Goal: Transaction & Acquisition: Subscribe to service/newsletter

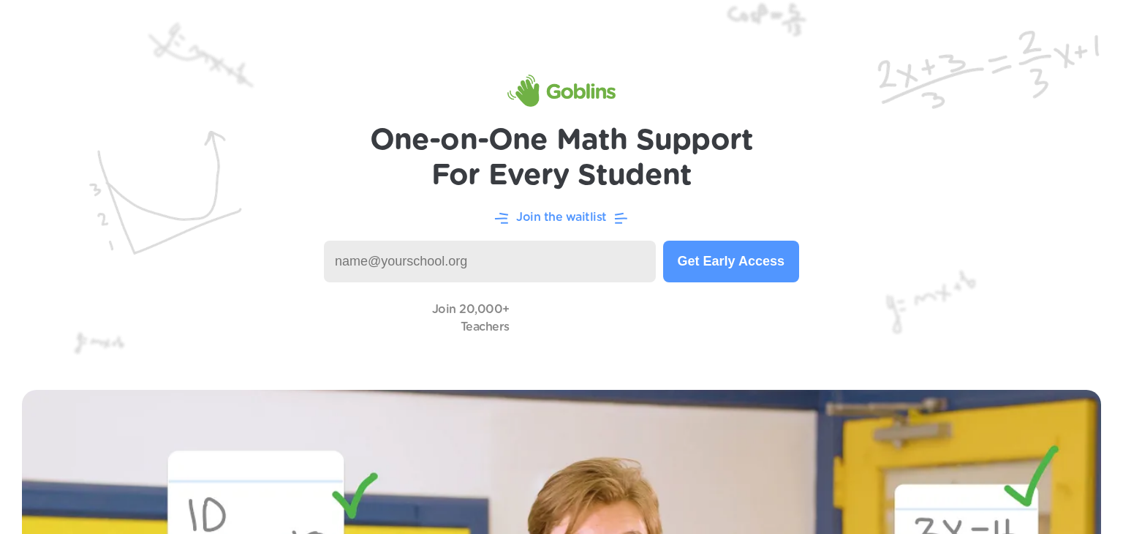
click at [693, 255] on button "Get Early Access" at bounding box center [731, 261] width 136 height 42
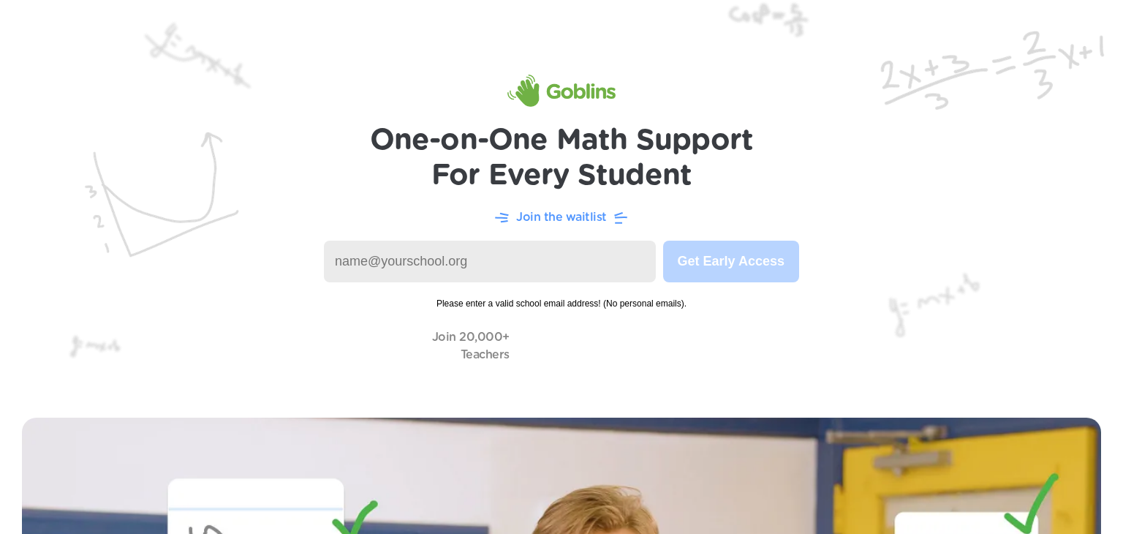
click at [569, 246] on input at bounding box center [490, 261] width 332 height 42
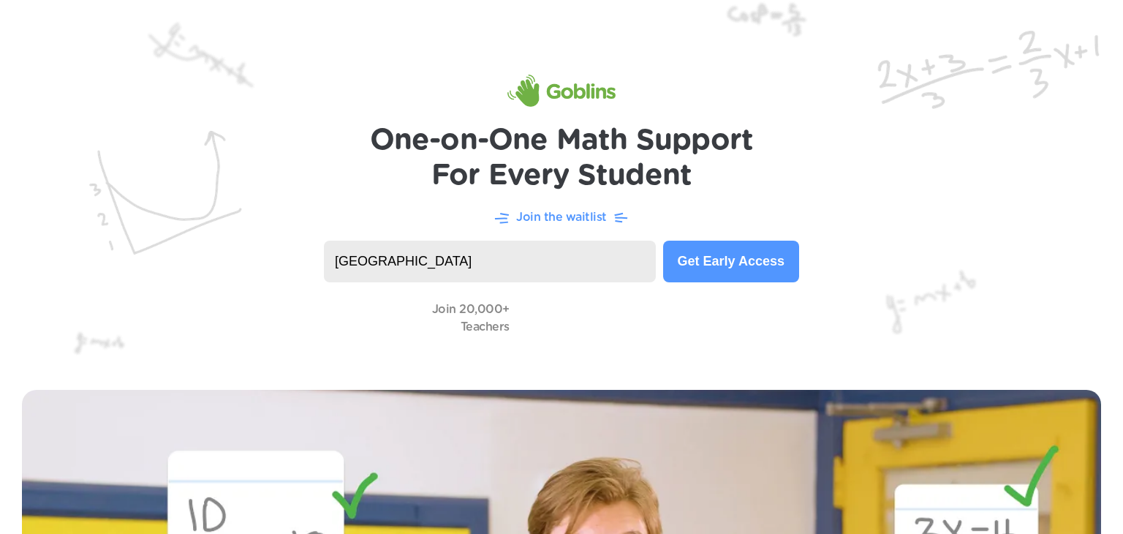
type input "[GEOGRAPHIC_DATA]"
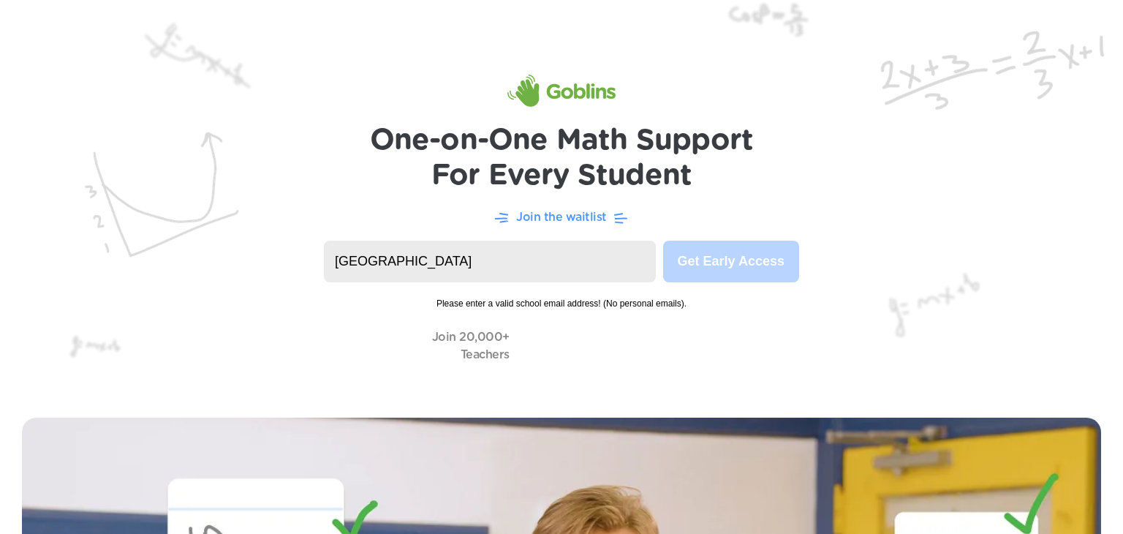
click at [496, 279] on input "[GEOGRAPHIC_DATA]" at bounding box center [490, 261] width 332 height 42
click at [616, 267] on input "[GEOGRAPHIC_DATA]" at bounding box center [490, 261] width 332 height 42
click at [612, 267] on input "[GEOGRAPHIC_DATA]" at bounding box center [490, 261] width 332 height 42
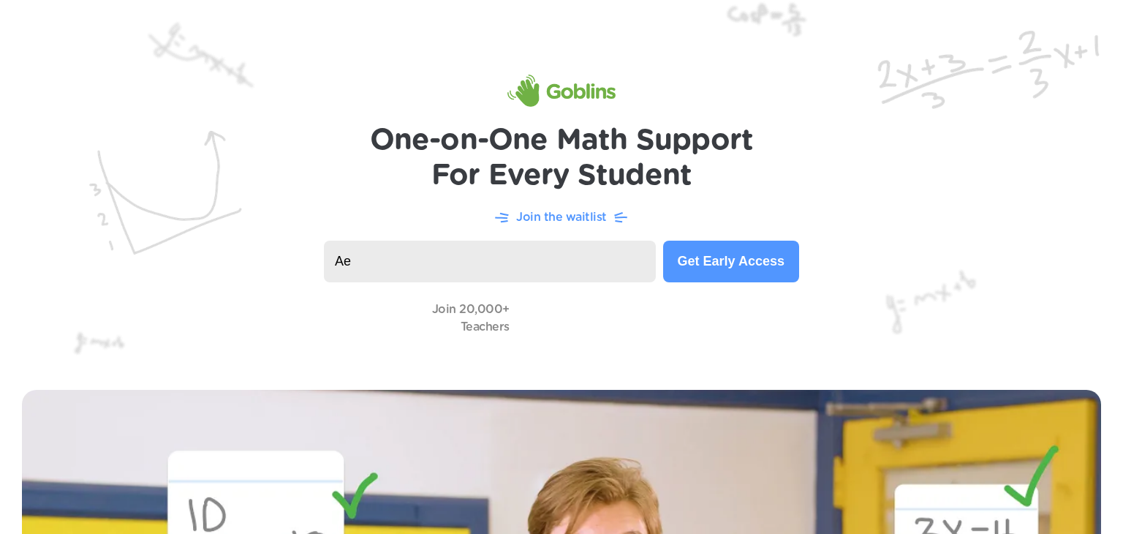
type input "A"
